Goal: Information Seeking & Learning: Learn about a topic

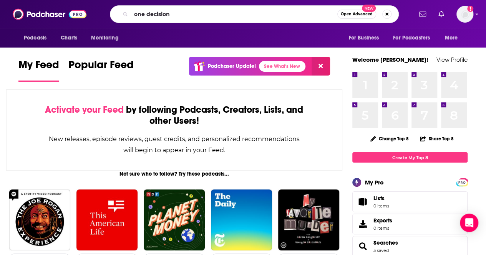
type input "one decision"
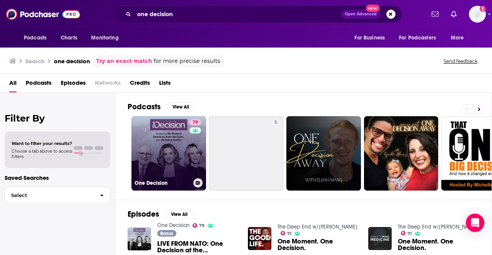
click at [163, 141] on link "79 One Decision" at bounding box center [168, 153] width 75 height 75
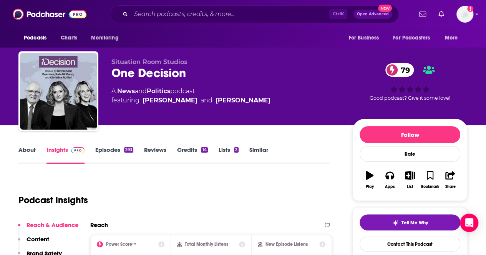
click at [121, 153] on link "Episodes 293" at bounding box center [114, 155] width 38 height 18
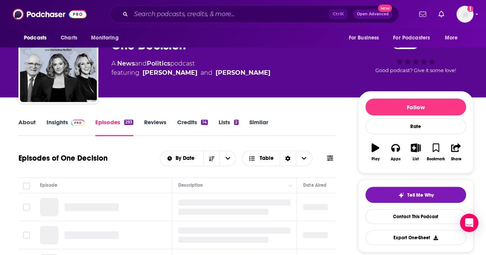
scroll to position [77, 0]
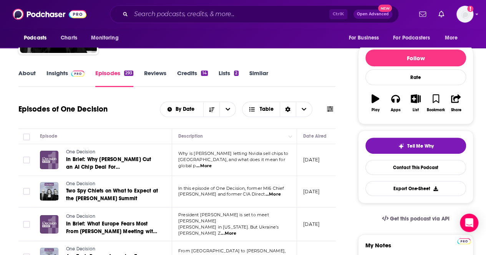
click at [212, 163] on span "...More" at bounding box center [203, 166] width 15 height 6
click at [149, 121] on div "Episodes of One Decision By Date Table" at bounding box center [176, 115] width 317 height 30
click at [279, 192] on span "...More" at bounding box center [272, 195] width 15 height 6
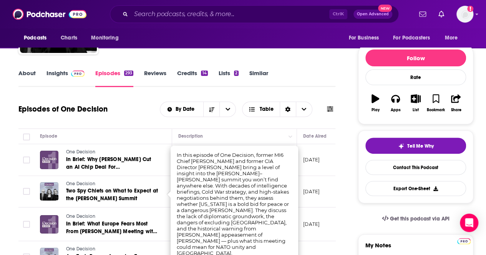
click at [128, 112] on div "Episodes of One Decision By Date Table" at bounding box center [176, 110] width 317 height 20
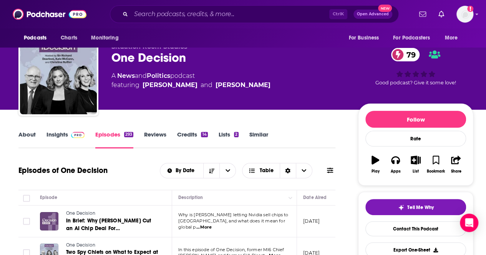
scroll to position [0, 0]
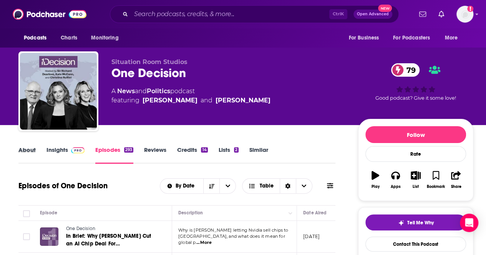
click at [36, 154] on div "About" at bounding box center [32, 155] width 28 height 18
click at [64, 153] on link "Insights" at bounding box center [65, 155] width 38 height 18
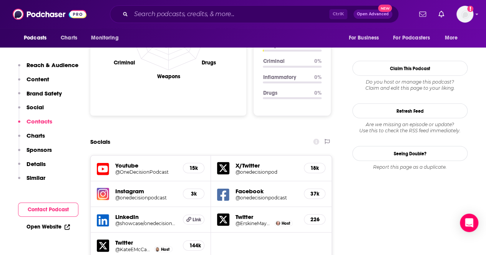
scroll to position [768, 0]
drag, startPoint x: 252, startPoint y: 126, endPoint x: 249, endPoint y: 136, distance: 10.3
drag, startPoint x: 249, startPoint y: 136, endPoint x: 231, endPoint y: 109, distance: 32.9
click at [231, 135] on div "Socials" at bounding box center [211, 142] width 242 height 15
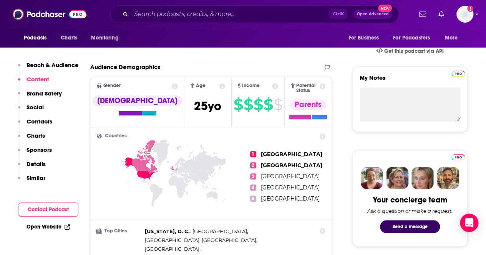
scroll to position [154, 0]
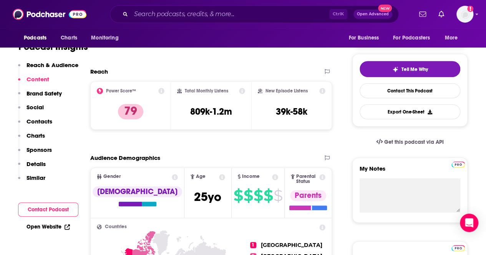
click at [245, 89] on icon at bounding box center [242, 91] width 6 height 6
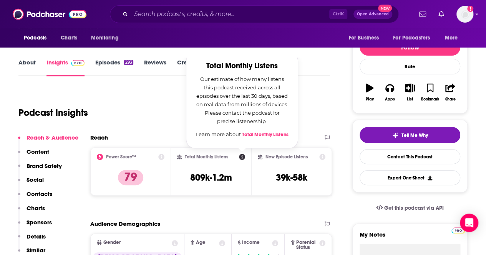
scroll to position [77, 0]
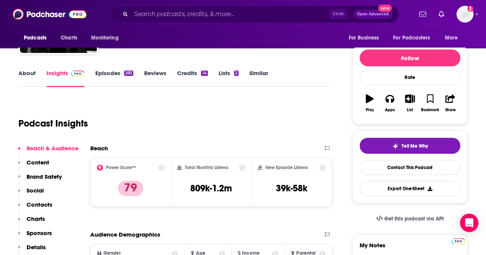
drag, startPoint x: 277, startPoint y: 131, endPoint x: 253, endPoint y: 119, distance: 26.3
click at [242, 166] on icon at bounding box center [242, 168] width 6 height 6
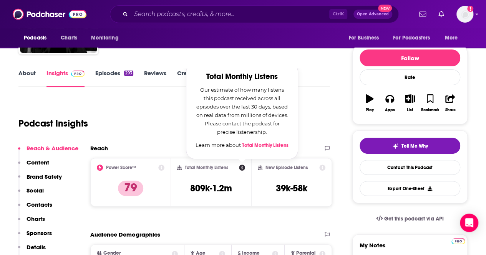
click at [273, 143] on link "Total Monthly Listens" at bounding box center [265, 146] width 46 height 6
